Goal: Task Accomplishment & Management: Use online tool/utility

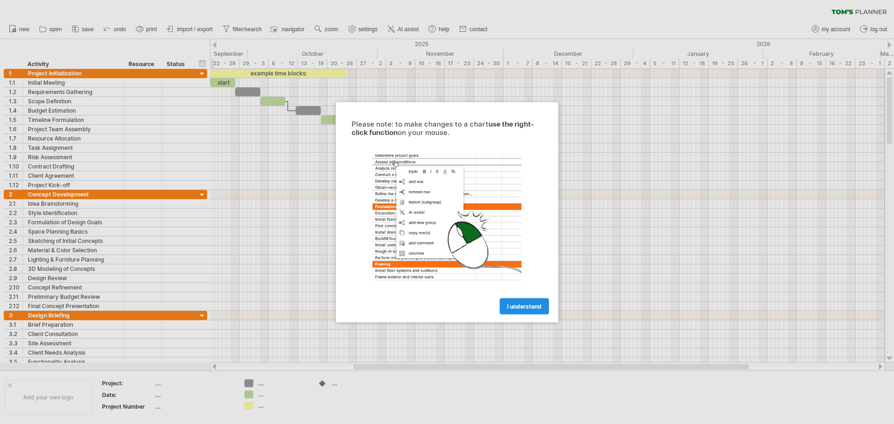
click at [537, 303] on span "I understand" at bounding box center [524, 306] width 34 height 7
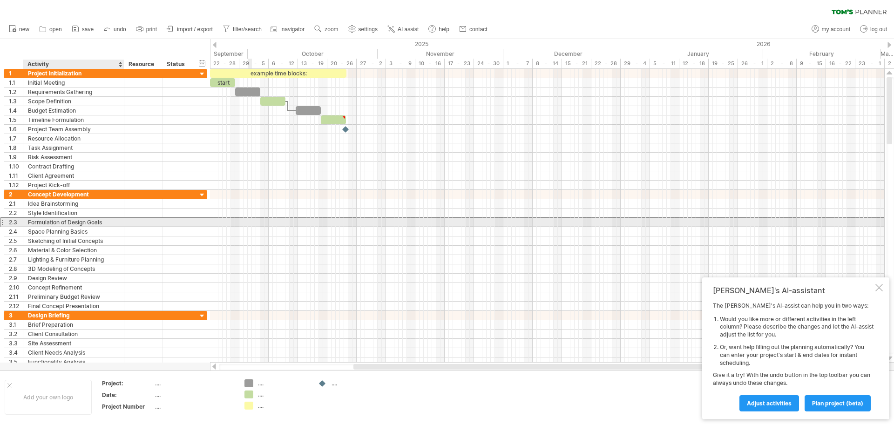
click at [79, 224] on div "Formulation of Design Goals" at bounding box center [73, 222] width 91 height 9
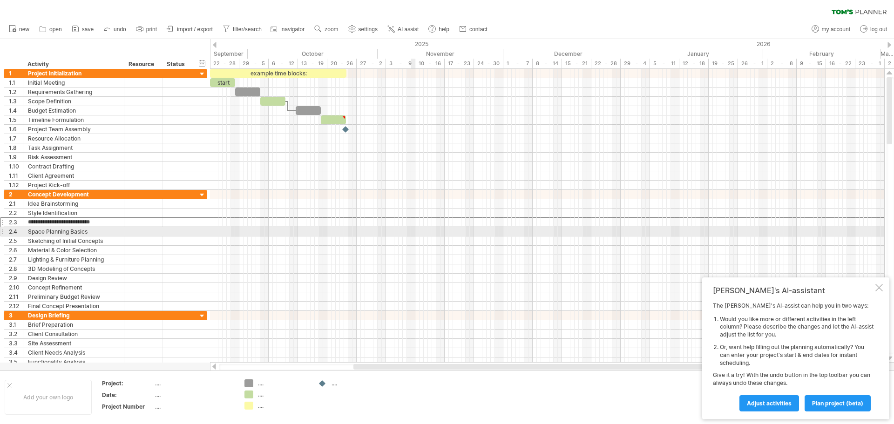
click at [412, 228] on div at bounding box center [547, 231] width 675 height 9
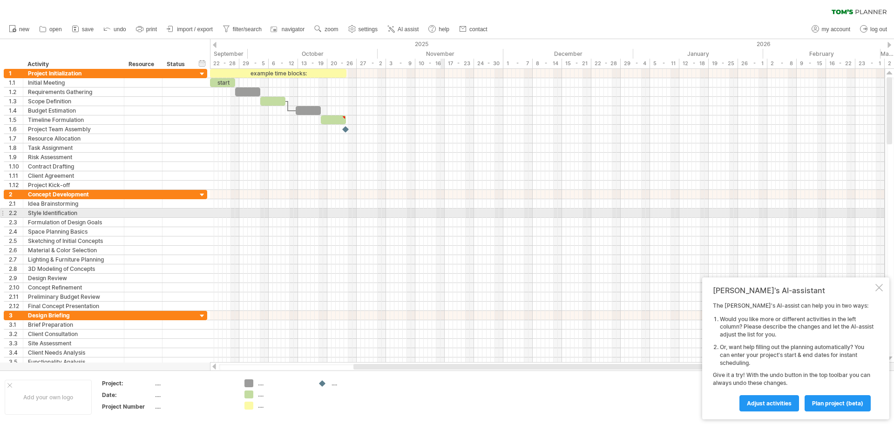
click at [444, 217] on div at bounding box center [547, 213] width 675 height 9
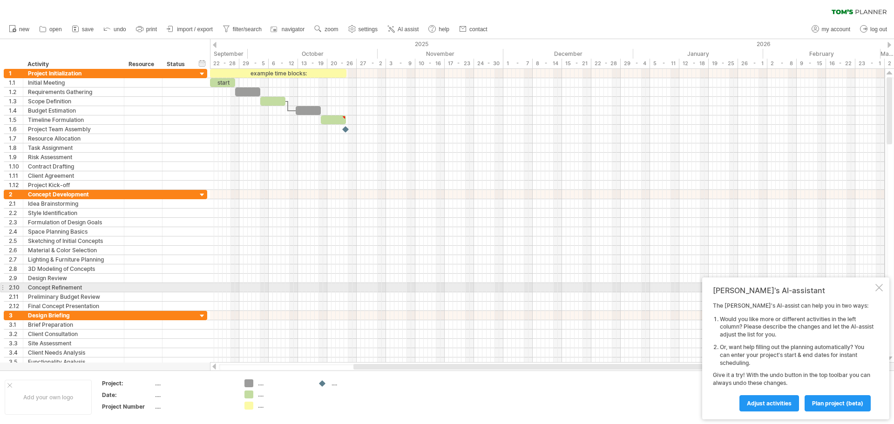
click at [877, 289] on div at bounding box center [878, 287] width 7 height 7
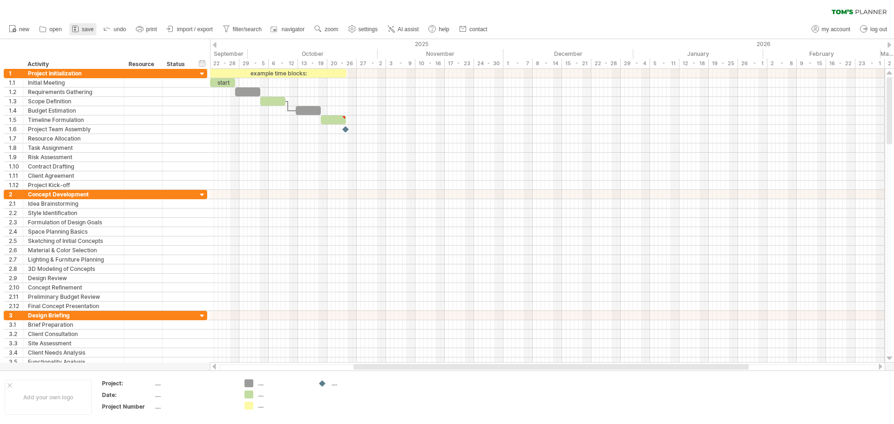
click at [81, 28] on link "save" at bounding box center [82, 29] width 27 height 12
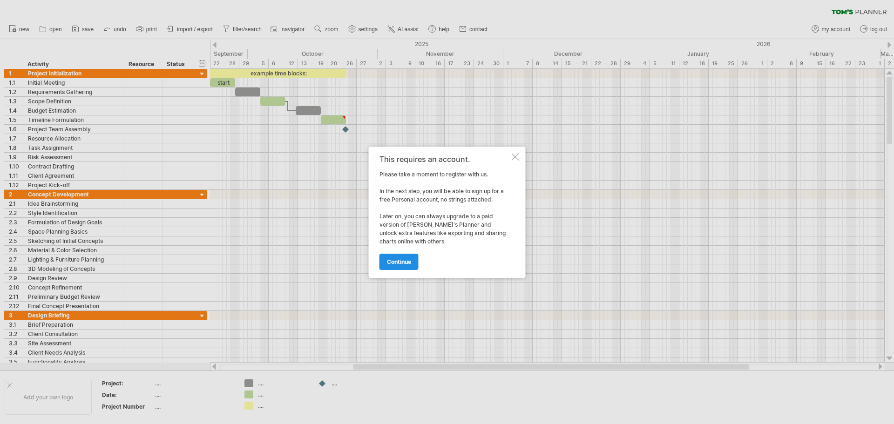
click at [403, 259] on span "continue" at bounding box center [399, 261] width 24 height 7
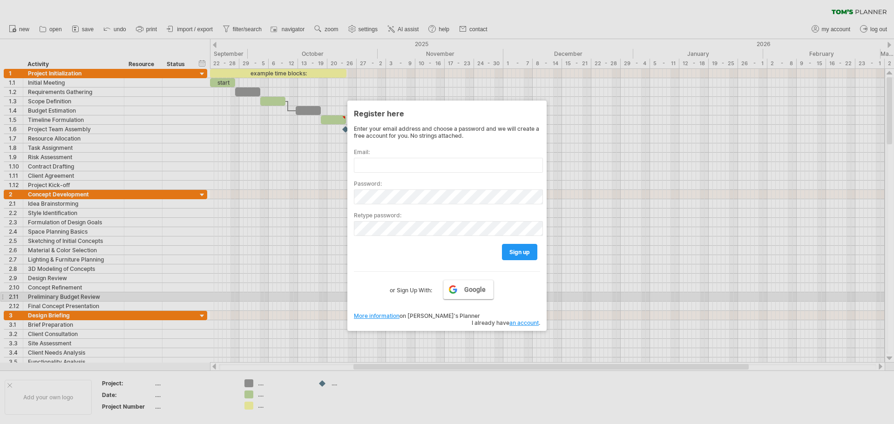
click at [468, 297] on link "Google" at bounding box center [468, 290] width 50 height 20
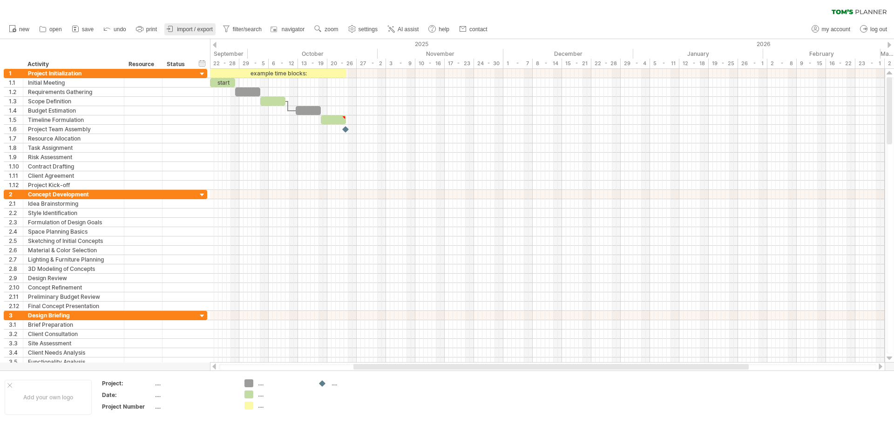
click at [189, 31] on span "import / export" at bounding box center [195, 29] width 36 height 7
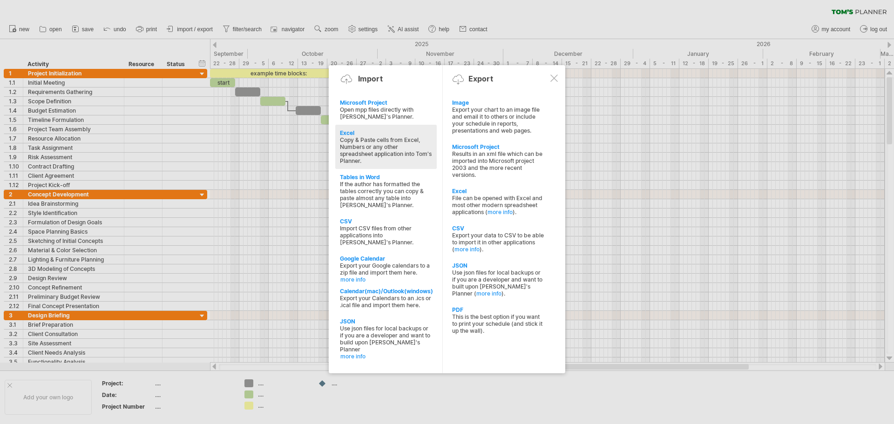
click at [390, 146] on div "Copy & Paste cells from Excel, Numbers or any other spreadsheet application int…" at bounding box center [386, 150] width 92 height 28
type textarea "**********"
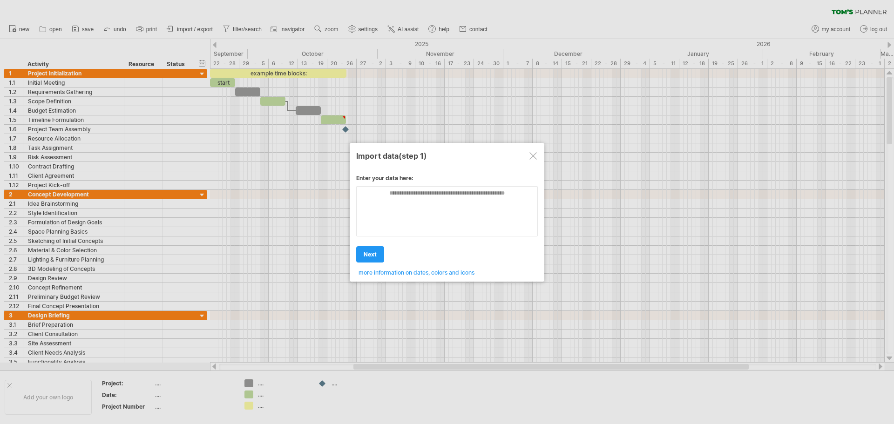
click at [532, 152] on div at bounding box center [532, 155] width 7 height 7
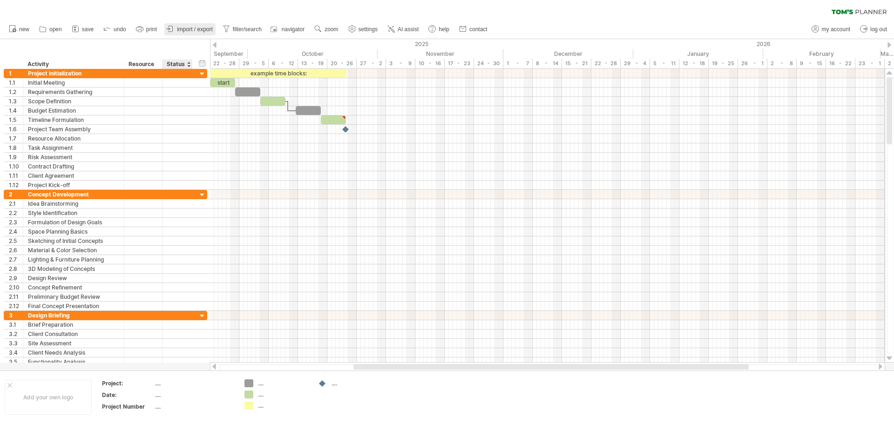
click at [194, 29] on span "import / export" at bounding box center [195, 29] width 36 height 7
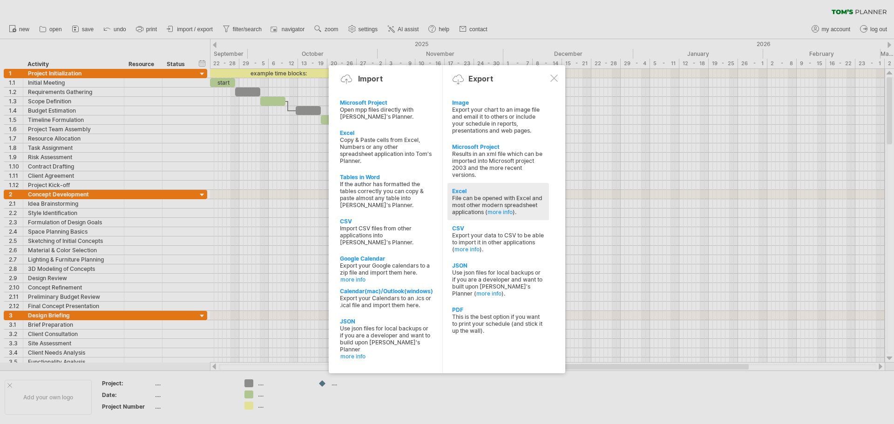
click at [503, 206] on div "File can be opened with Excel and most other modern spreadsheet applications ( …" at bounding box center [498, 205] width 92 height 21
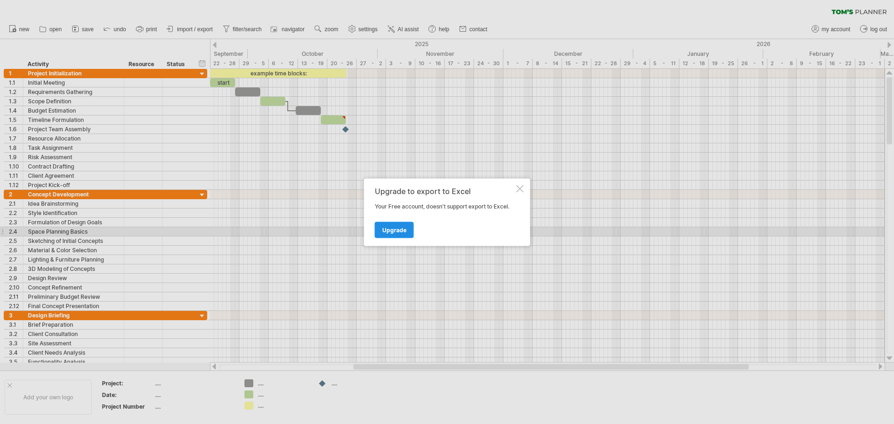
click at [391, 230] on span "Upgrade" at bounding box center [394, 229] width 24 height 7
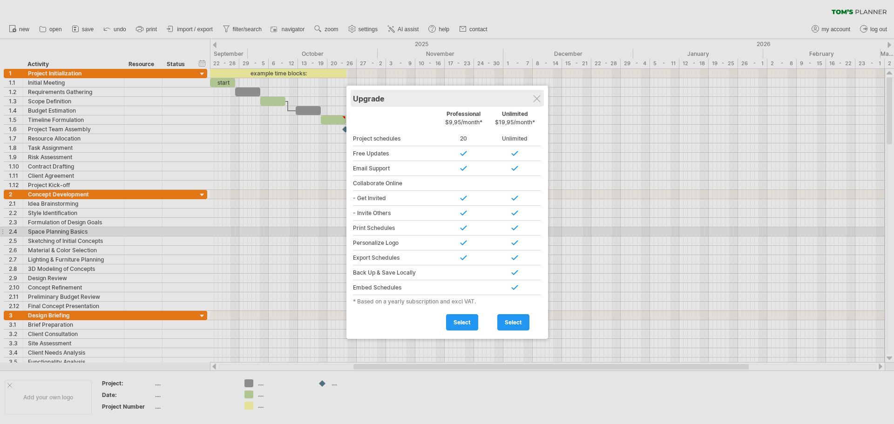
click at [531, 103] on div "Upgrade" at bounding box center [447, 98] width 189 height 17
click at [537, 103] on div "Upgrade" at bounding box center [447, 98] width 189 height 17
click at [538, 97] on div at bounding box center [536, 98] width 7 height 7
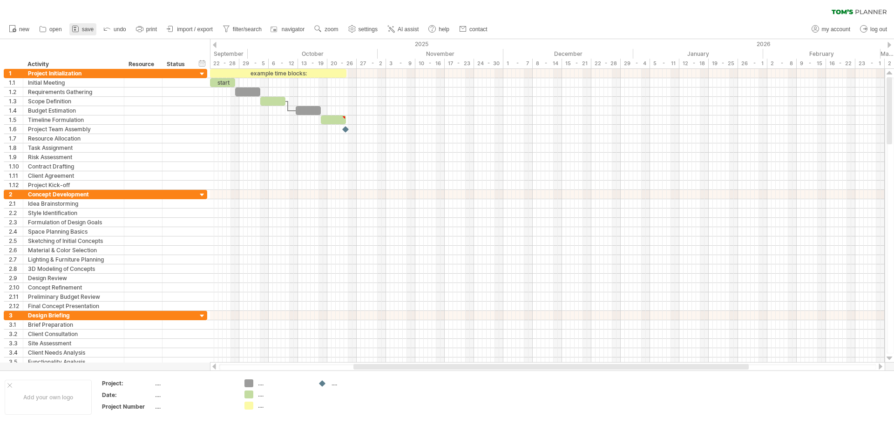
click at [77, 31] on icon at bounding box center [75, 28] width 9 height 9
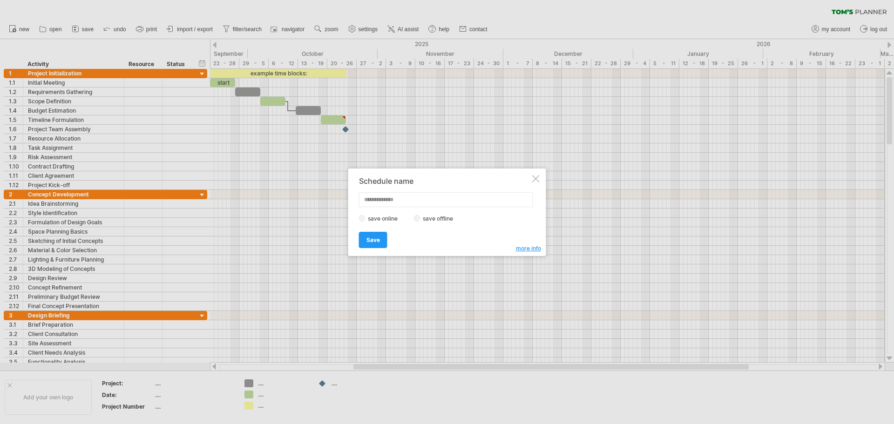
click at [449, 217] on label "save offline" at bounding box center [440, 218] width 40 height 7
click at [393, 195] on input "text" at bounding box center [446, 199] width 174 height 15
type input "**"
click at [372, 241] on span "Save" at bounding box center [372, 239] width 13 height 7
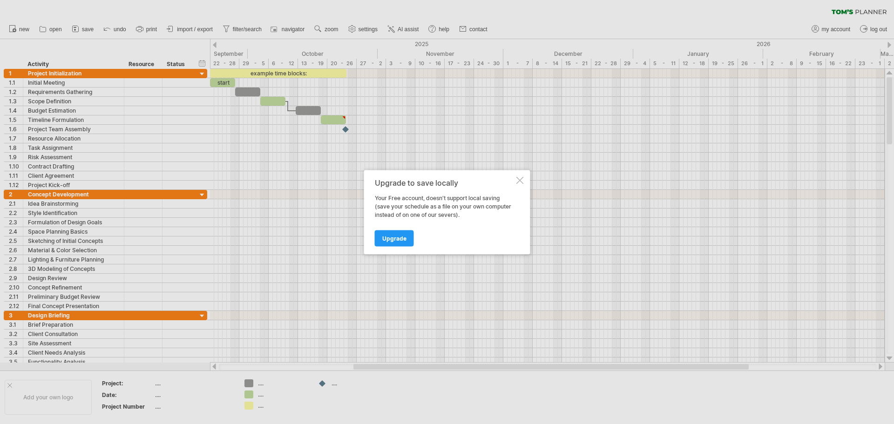
click at [519, 180] on div at bounding box center [519, 179] width 7 height 7
